Goal: Information Seeking & Learning: Learn about a topic

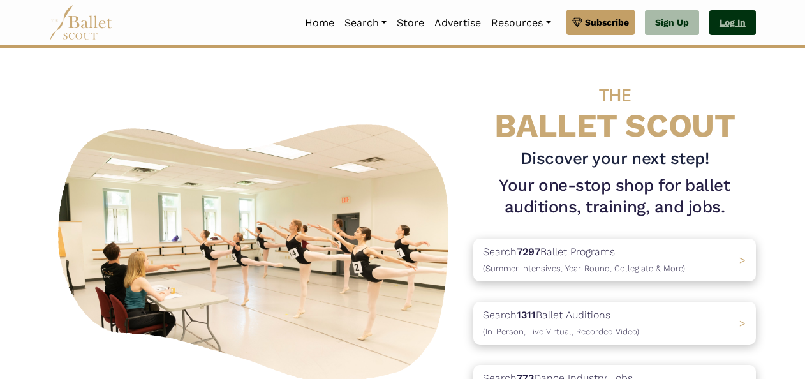
click at [721, 27] on link "Log In" at bounding box center [732, 23] width 47 height 26
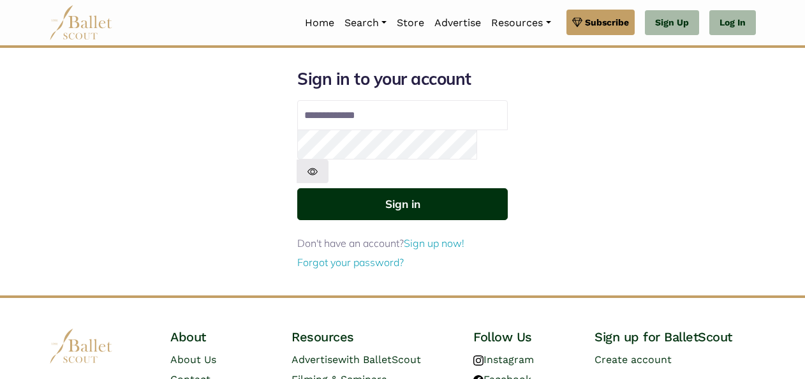
type input "**********"
click at [407, 188] on button "Sign in" at bounding box center [402, 203] width 210 height 31
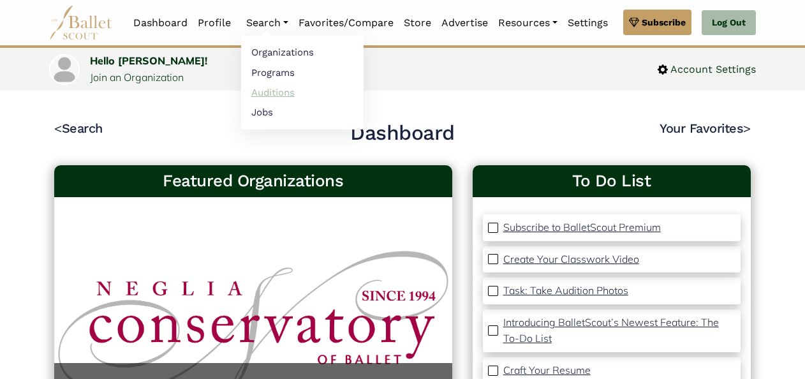
click at [260, 93] on link "Auditions" at bounding box center [302, 92] width 122 height 20
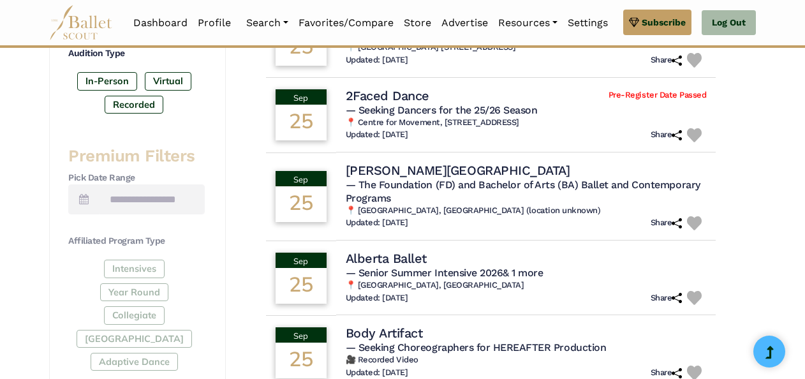
scroll to position [477, 0]
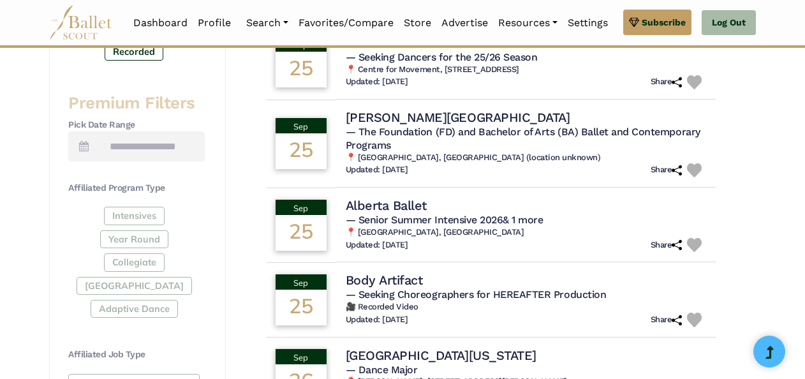
click at [121, 278] on div "Intensives Year Round Collegiate Post High School Adaptive Dance" at bounding box center [136, 265] width 136 height 116
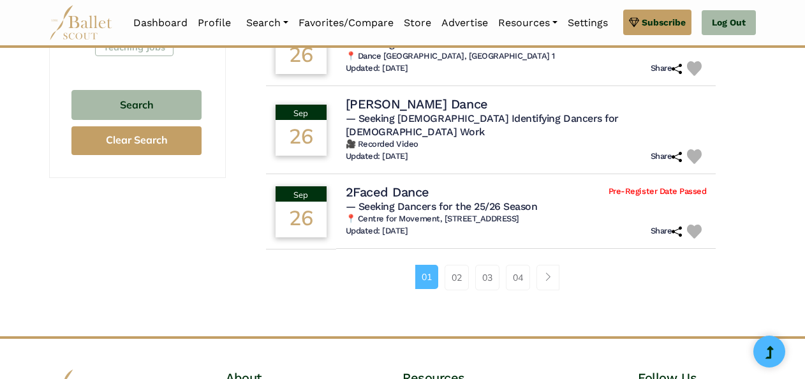
scroll to position [881, 0]
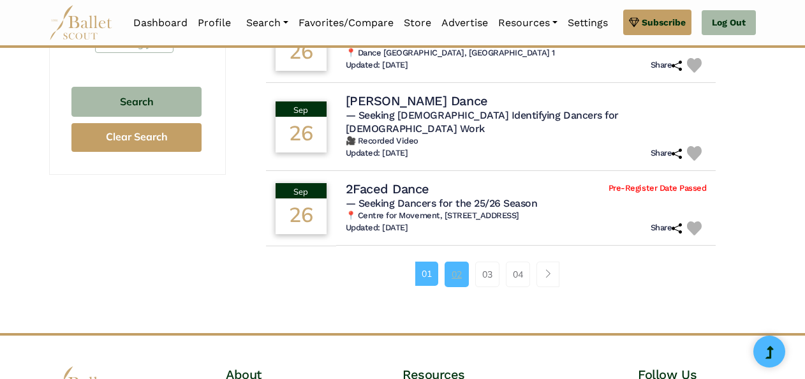
click at [461, 269] on link "02" at bounding box center [457, 275] width 24 height 26
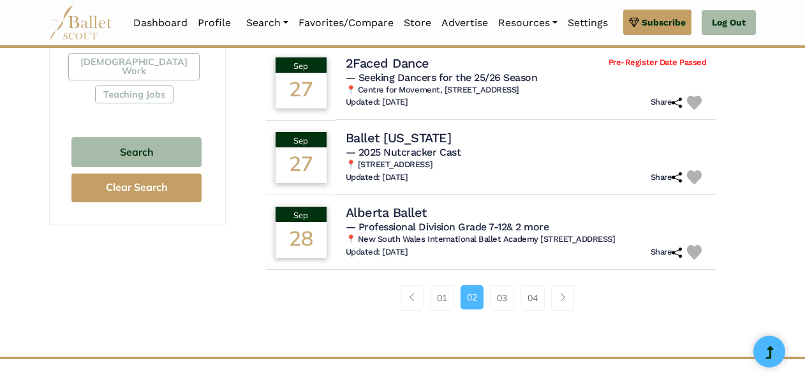
scroll to position [831, 0]
click at [500, 298] on link "03" at bounding box center [502, 297] width 24 height 26
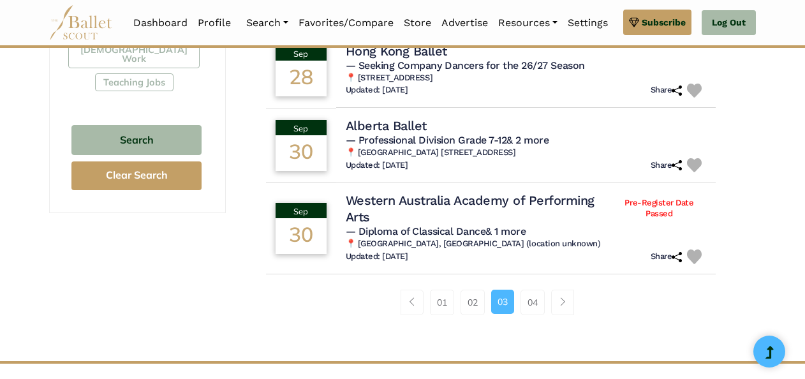
scroll to position [851, 0]
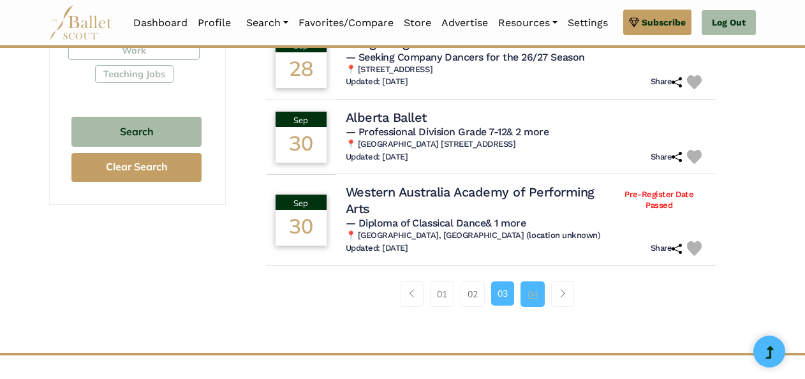
click at [527, 298] on link "04" at bounding box center [532, 294] width 24 height 26
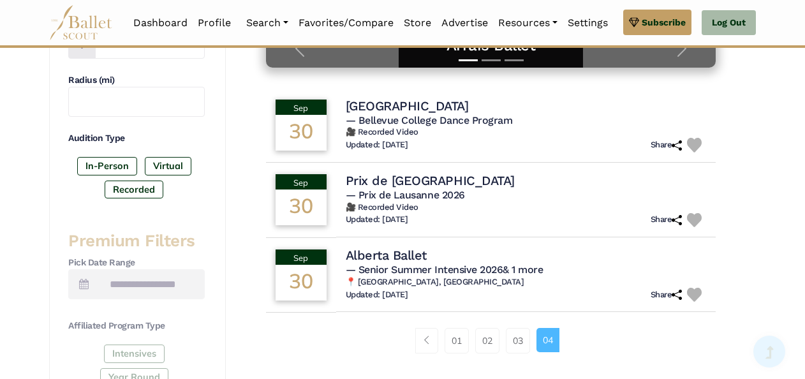
scroll to position [347, 0]
